Goal: Browse casually

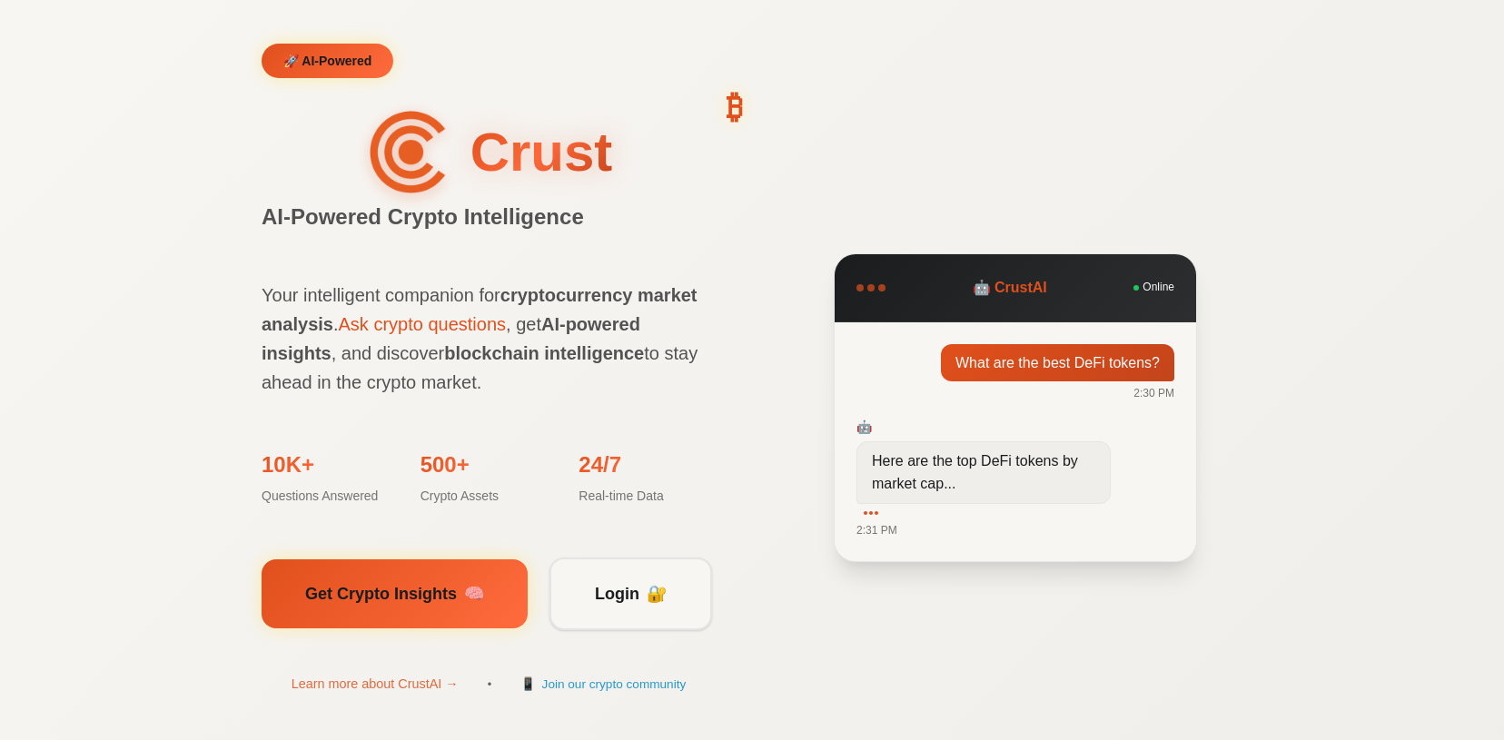
click at [139, 173] on section "🚀 AI-Powered Crust AI-Powered Crypto Intelligence ₿ Your intelligent companion …" at bounding box center [752, 407] width 1504 height 815
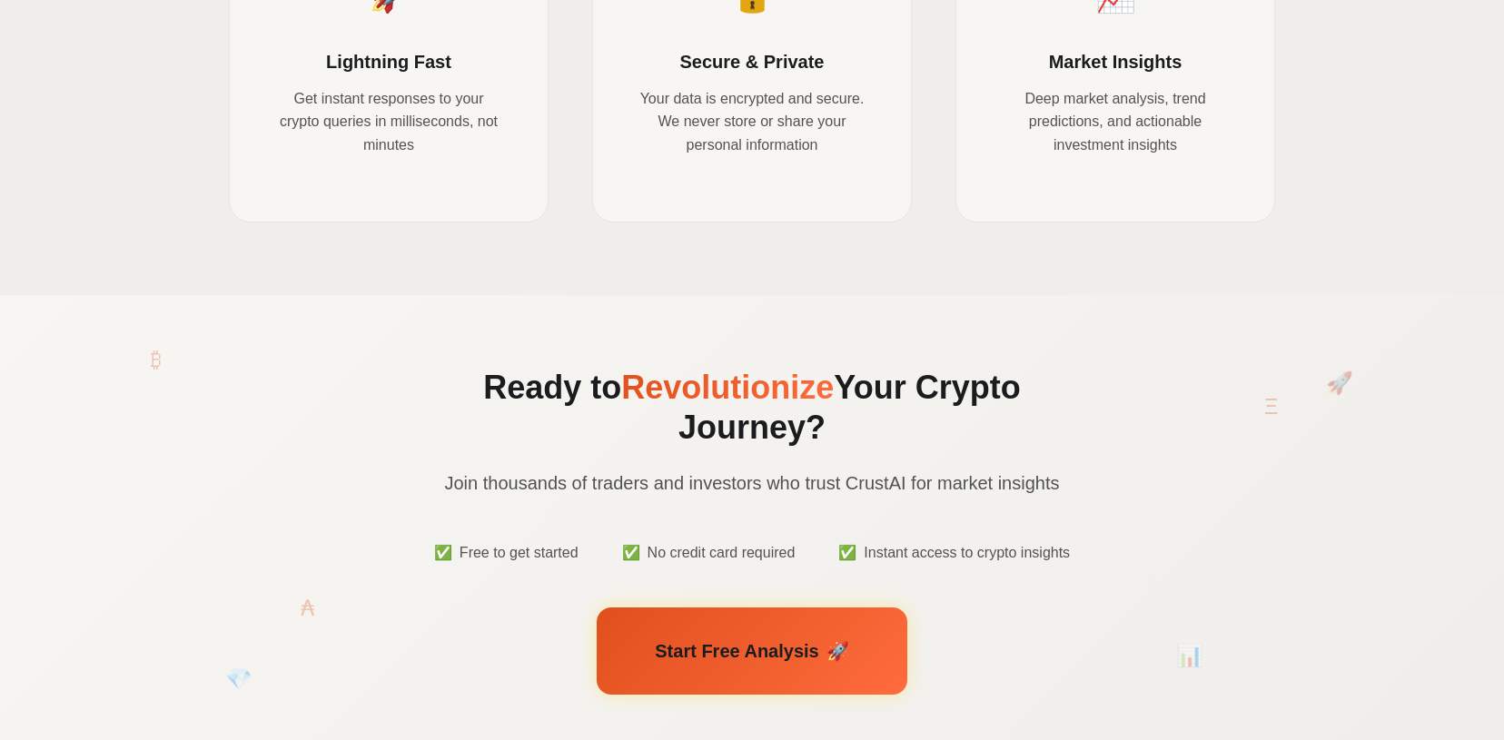
scroll to position [1576, 0]
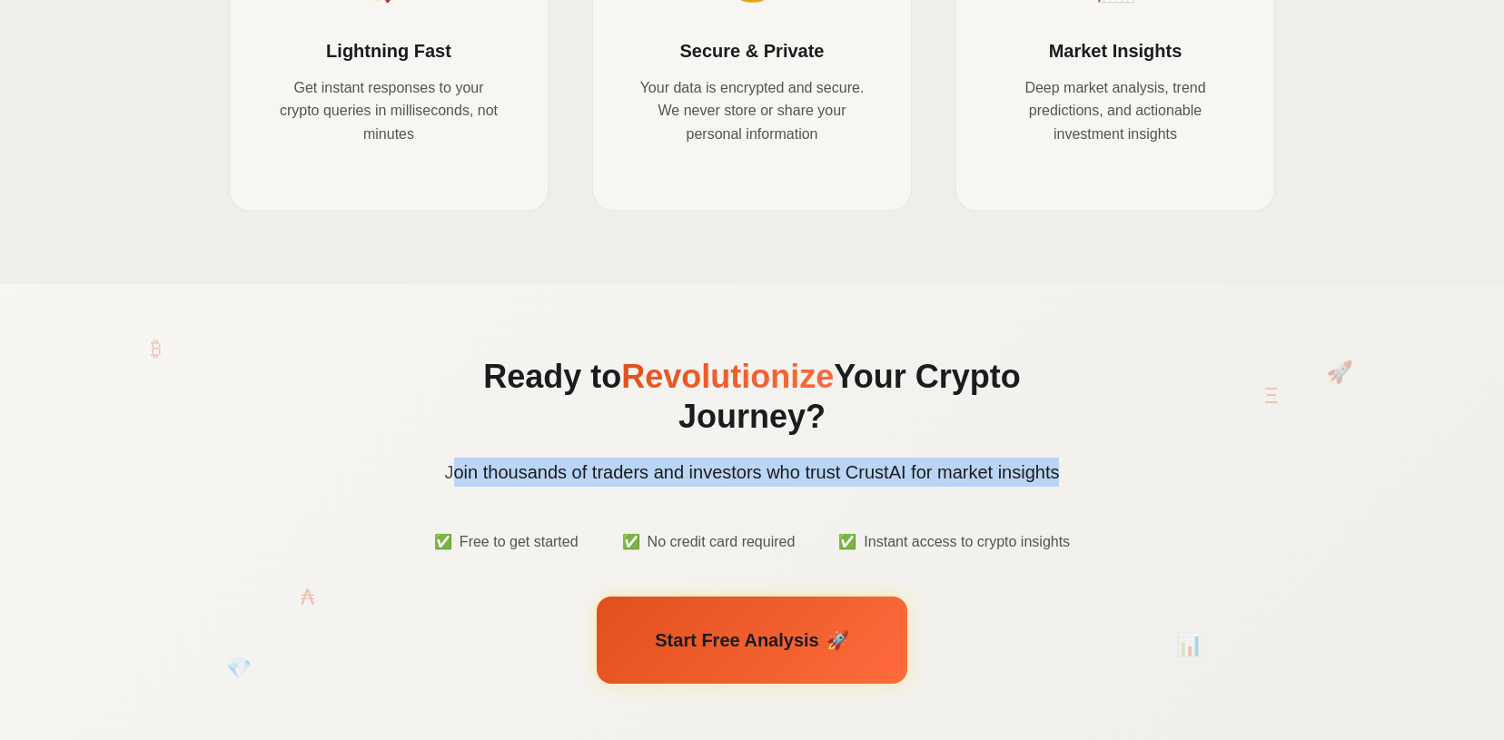
drag, startPoint x: 454, startPoint y: 453, endPoint x: 1057, endPoint y: 447, distance: 602.9
click at [1057, 458] on p "Join thousands of traders and investors who trust CrustAI for market insights" at bounding box center [751, 472] width 683 height 29
click at [588, 458] on p "Join thousands of traders and investors who trust CrustAI for market insights" at bounding box center [751, 472] width 683 height 29
drag, startPoint x: 445, startPoint y: 455, endPoint x: 1064, endPoint y: 445, distance: 619.3
click at [1064, 458] on p "Join thousands of traders and investors who trust CrustAI for market insights" at bounding box center [751, 472] width 683 height 29
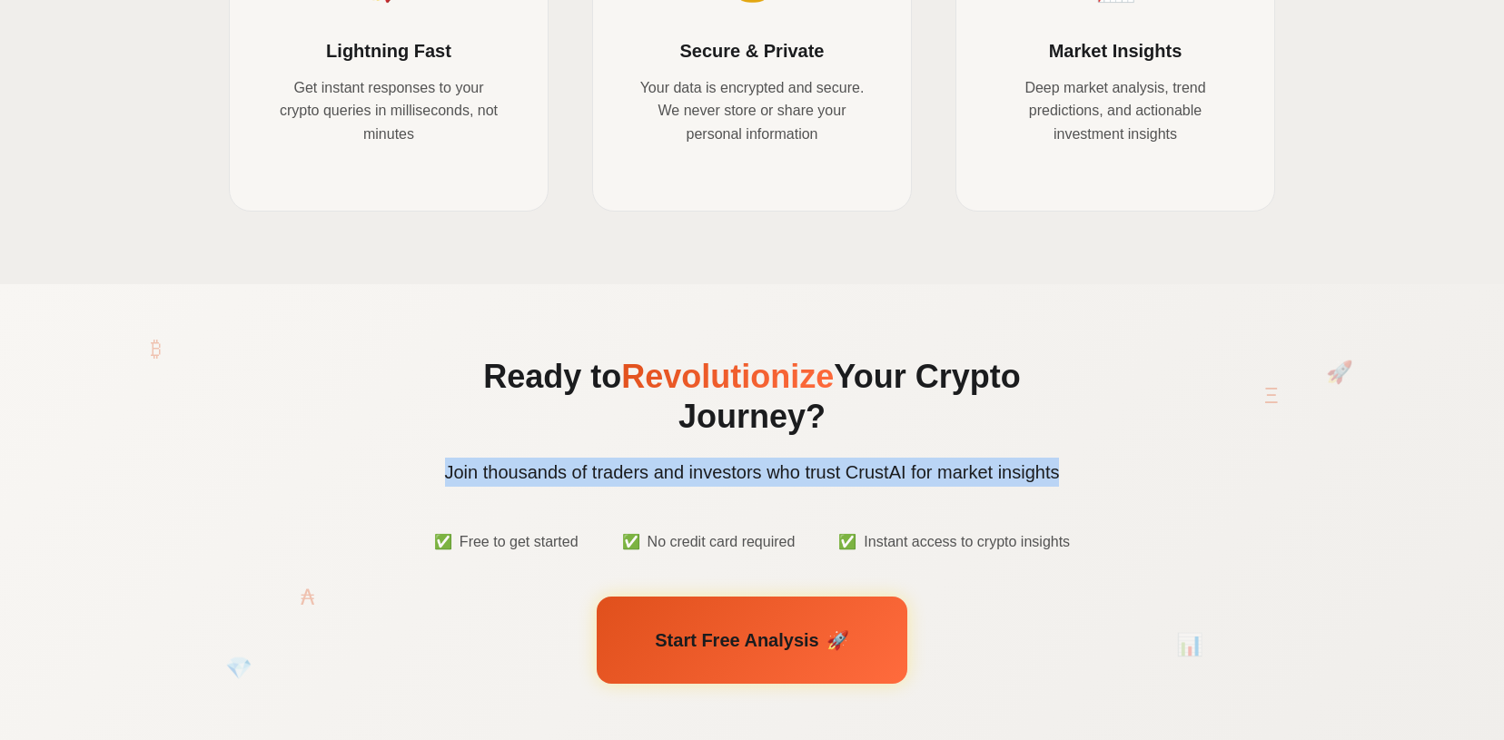
copy p "Join thousands of traders and investors who trust CrustAI for market insights"
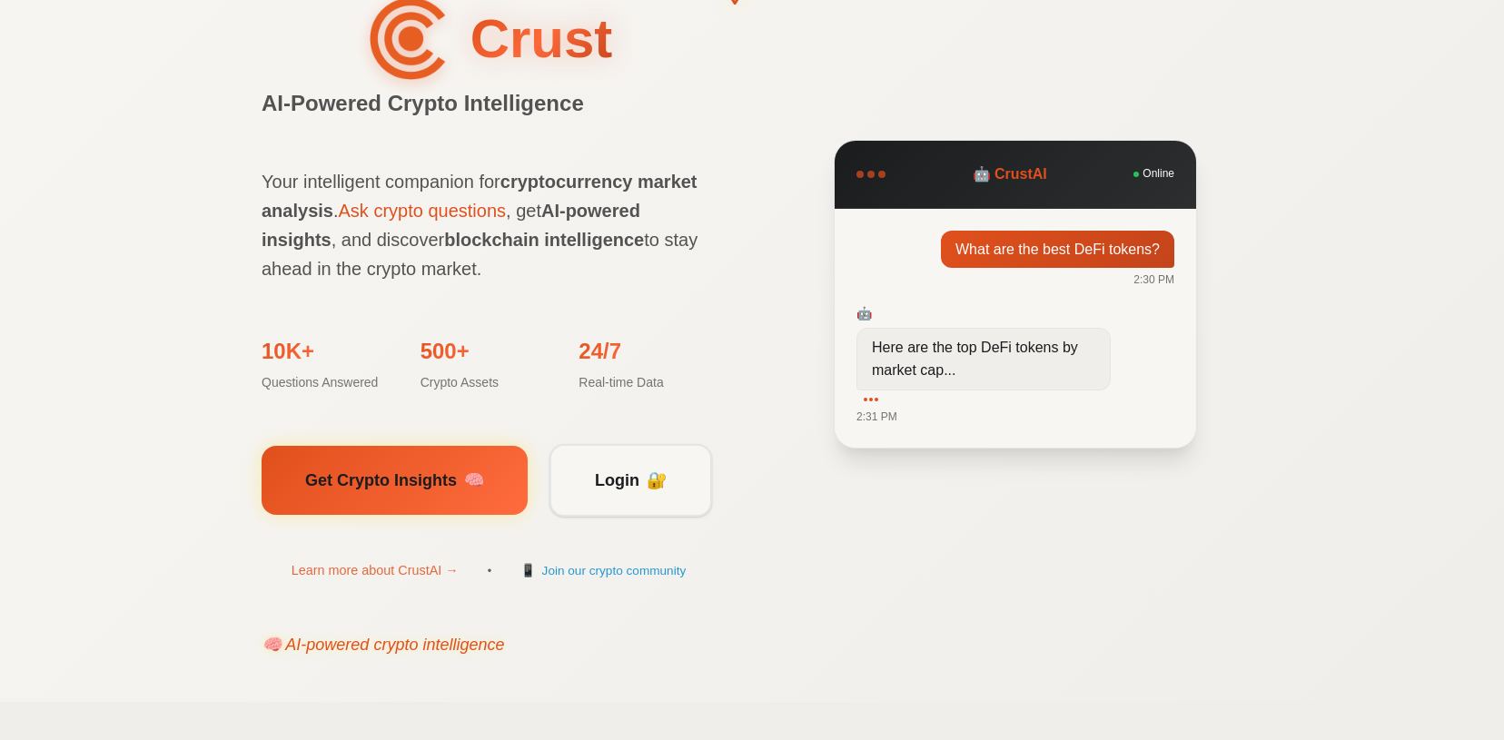
scroll to position [49, 0]
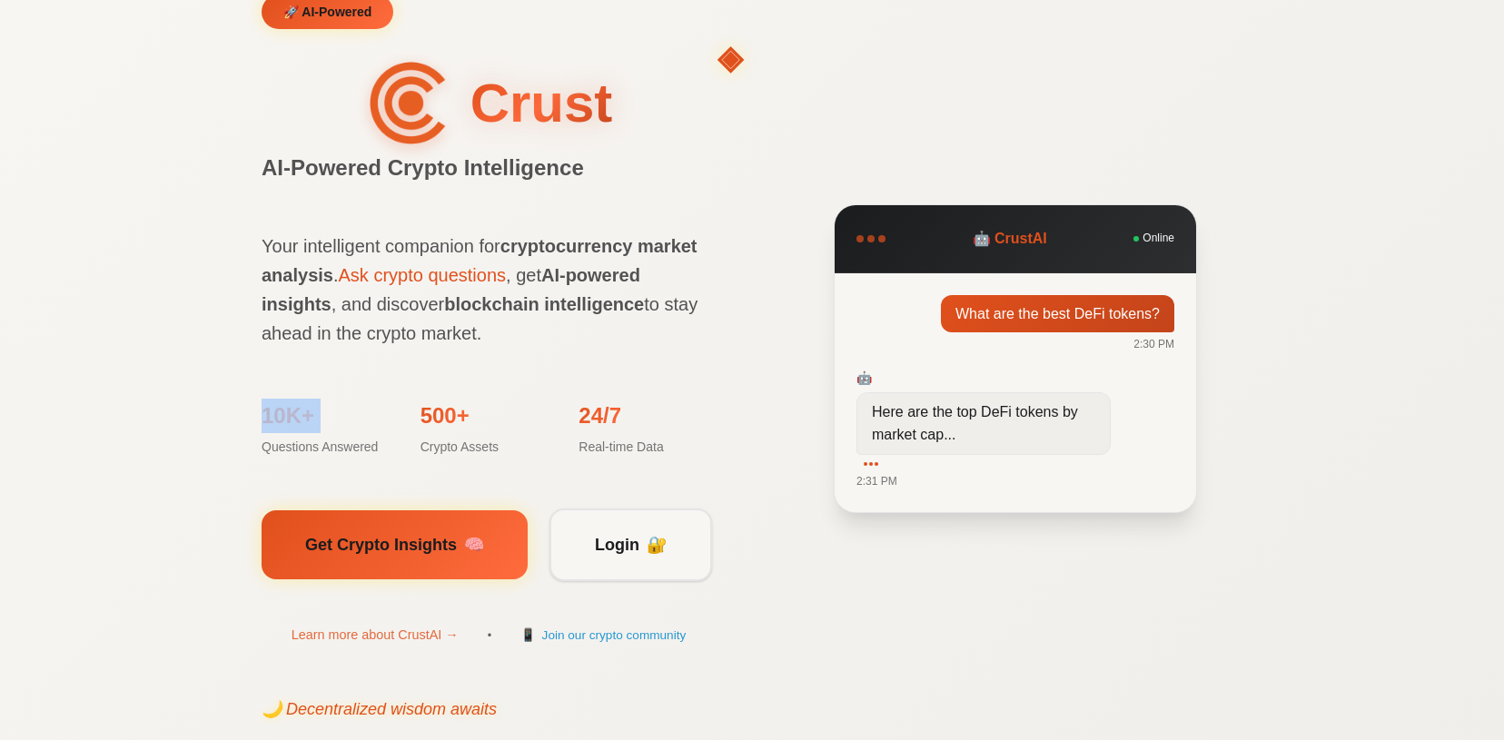
drag, startPoint x: 262, startPoint y: 412, endPoint x: 376, endPoint y: 436, distance: 115.9
click at [376, 436] on div "10K+ Questions Answered" at bounding box center [329, 428] width 137 height 59
copy span "10K+"
click at [140, 363] on section "🚀 AI-Powered Crust AI-Powered Crypto Intelligence ₿ Your intelligent companion …" at bounding box center [752, 358] width 1504 height 815
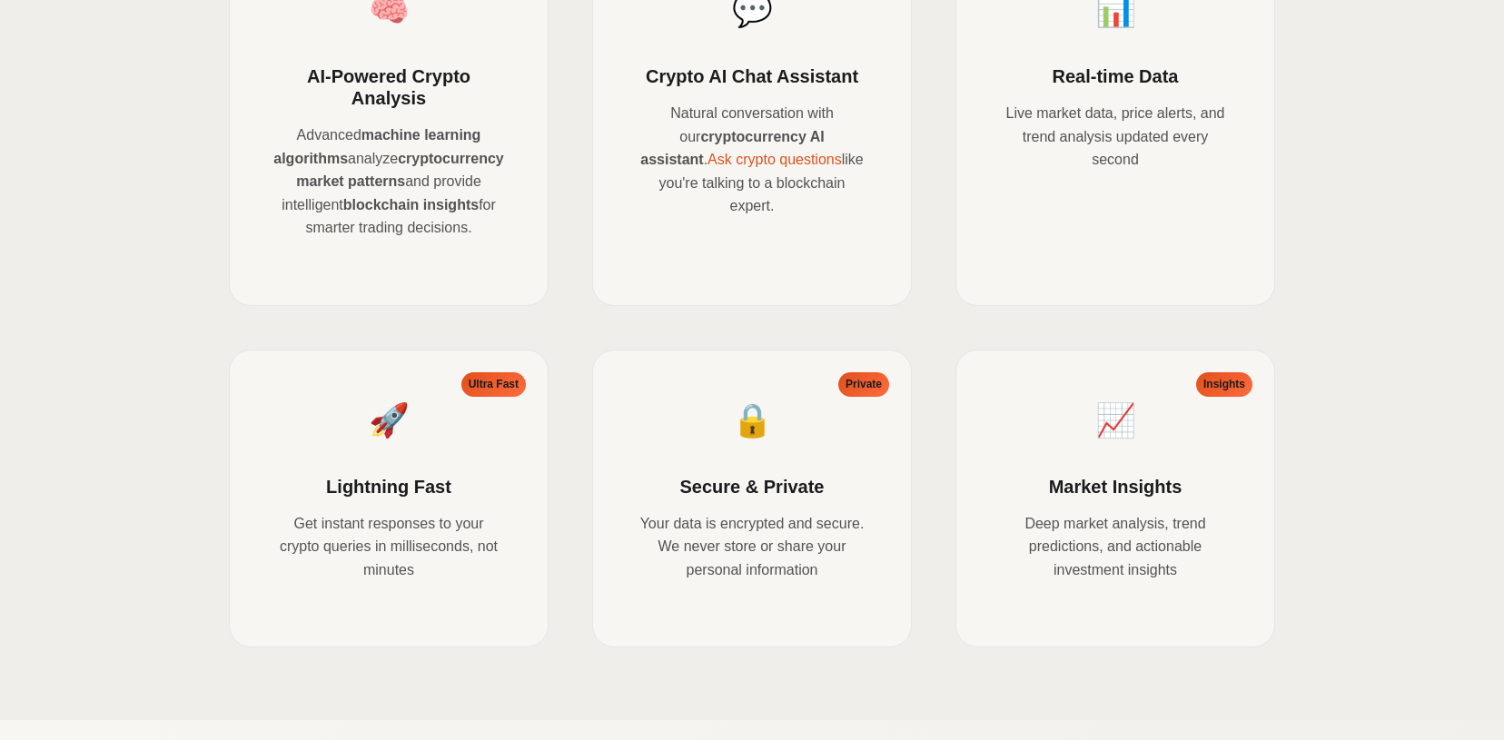
scroll to position [1576, 0]
